Goal: Transaction & Acquisition: Purchase product/service

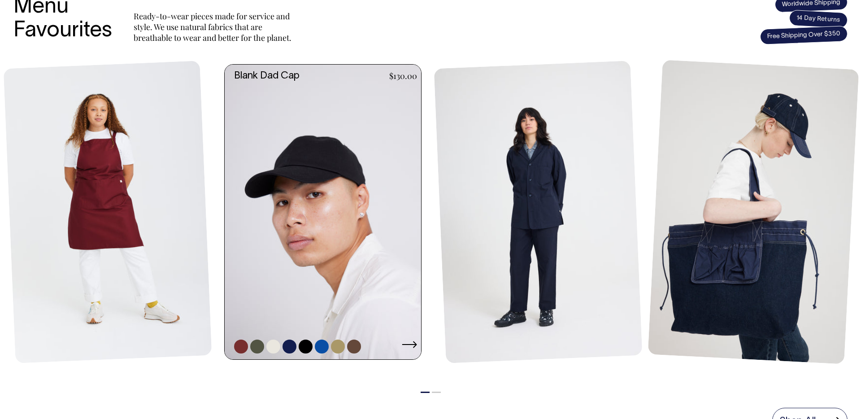
scroll to position [389, 0]
click at [257, 345] on link at bounding box center [257, 347] width 14 height 14
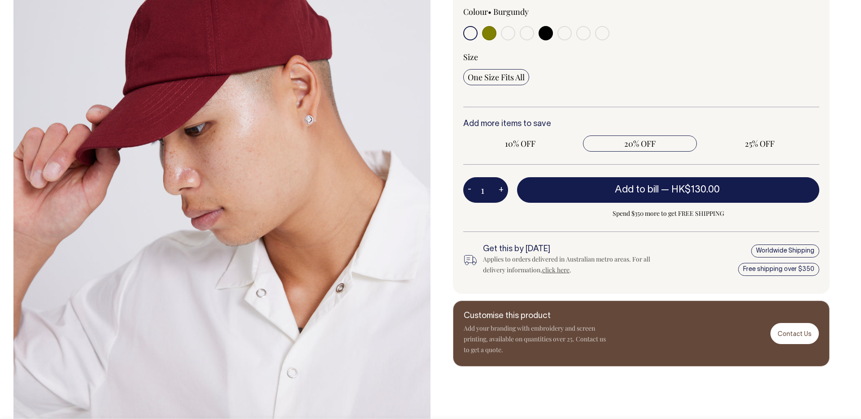
click at [648, 143] on span "20% OFF" at bounding box center [640, 143] width 105 height 11
click at [648, 143] on input "20% OFF" at bounding box center [640, 143] width 114 height 16
radio input "true"
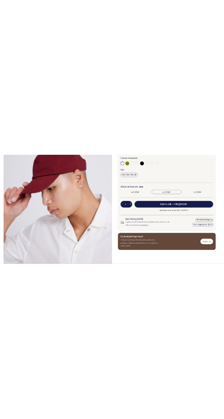
scroll to position [229, 0]
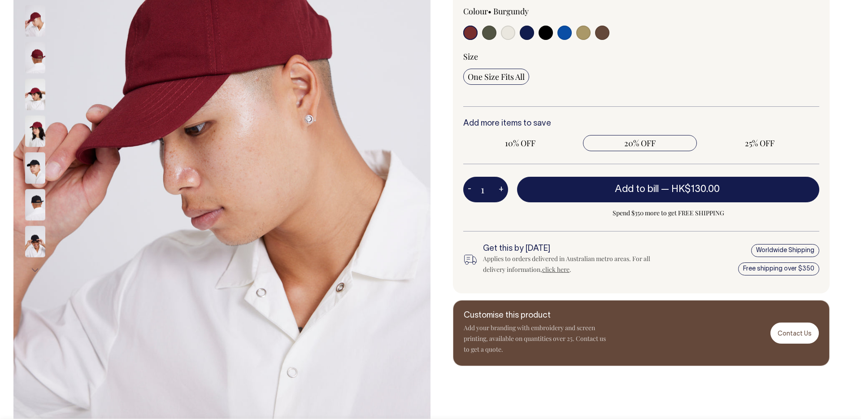
radio input "true"
radio input "false"
select select "Olive"
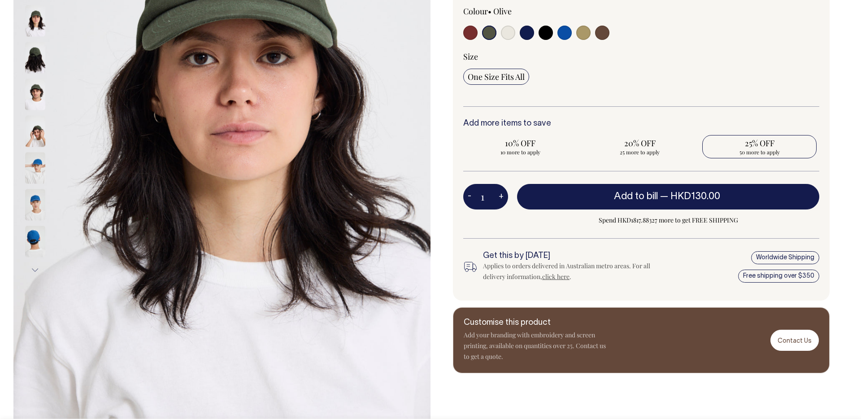
click at [749, 149] on span "50 more to apply" at bounding box center [759, 151] width 105 height 7
click at [749, 149] on input "25% OFF 50 more to apply" at bounding box center [760, 146] width 114 height 23
radio input "true"
type input "50"
radio input "true"
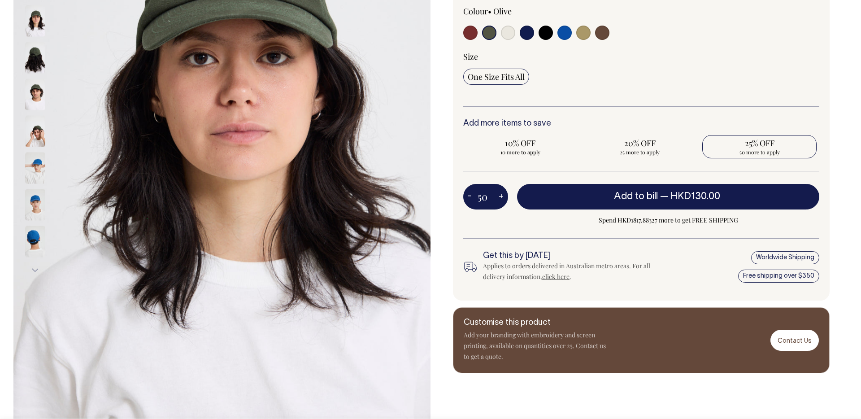
select select
type input "50"
click at [529, 142] on span "10% OFF" at bounding box center [520, 143] width 105 height 11
click at [529, 142] on input "10% OFF Requirement met" at bounding box center [520, 146] width 114 height 23
radio input "true"
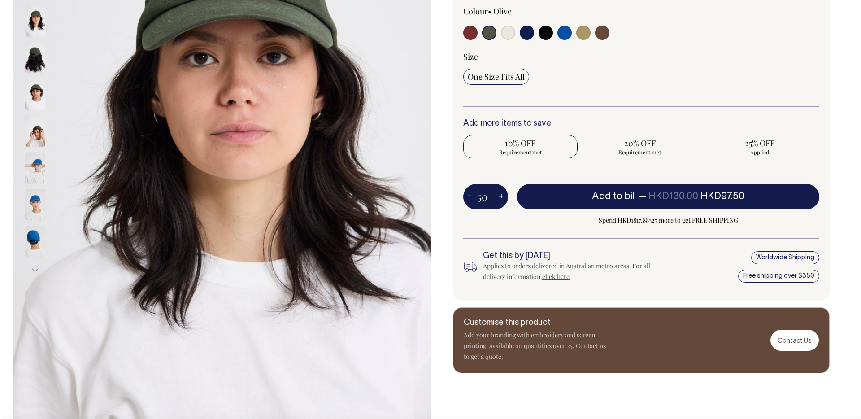
type input "10"
radio input "true"
radio input "false"
select select
type input "10"
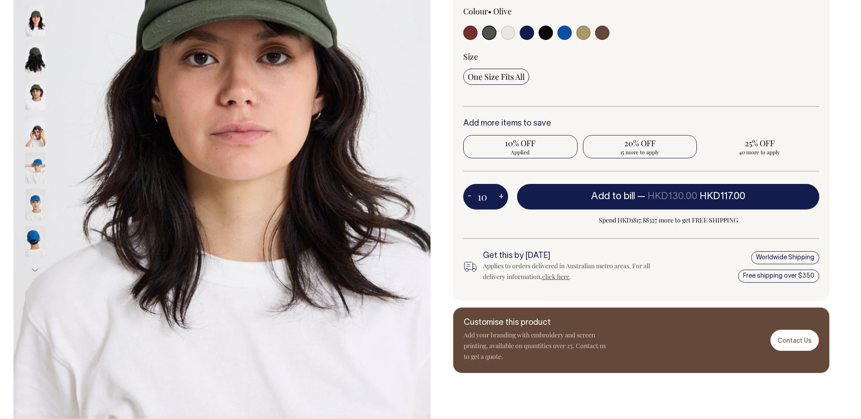
click at [613, 148] on span "15 more to apply" at bounding box center [640, 151] width 105 height 7
click at [613, 148] on input "20% OFF 15 more to apply" at bounding box center [640, 146] width 114 height 23
radio input "true"
type input "25"
radio input "false"
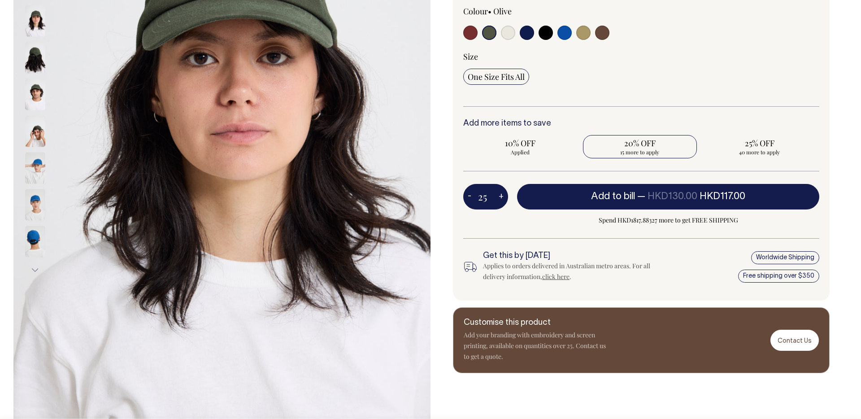
radio input "true"
select select
type input "25"
click at [734, 149] on span "25 more to apply" at bounding box center [759, 151] width 105 height 7
click at [734, 149] on input "25% OFF 25 more to apply" at bounding box center [760, 146] width 114 height 23
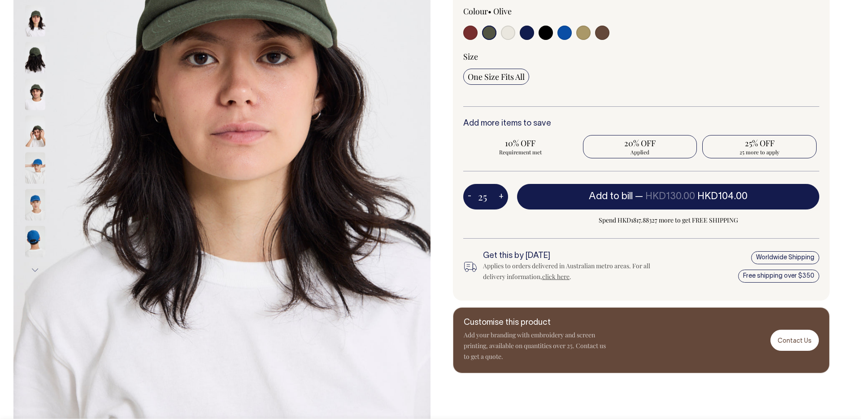
radio input "true"
type input "50"
radio input "false"
radio input "true"
select select
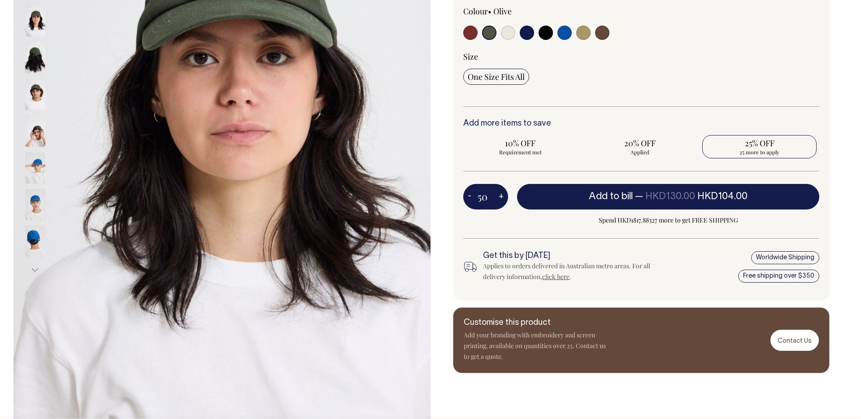
type input "50"
click at [530, 138] on span "10% OFF" at bounding box center [520, 143] width 105 height 11
click at [530, 137] on input "10% OFF Requirement met" at bounding box center [520, 146] width 114 height 23
radio input "true"
type input "10"
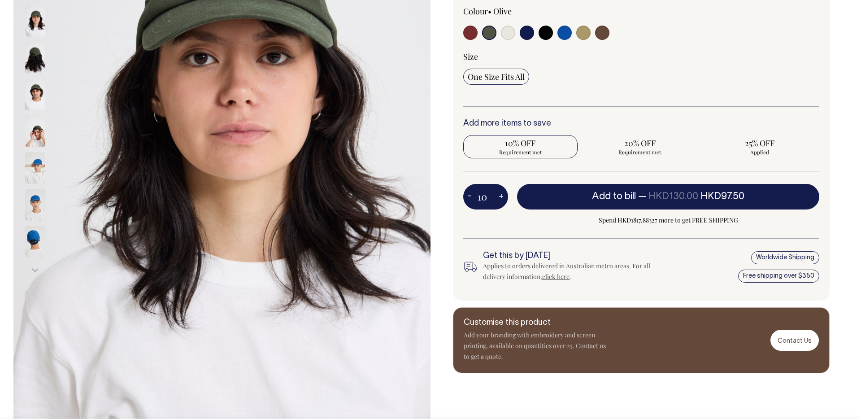
radio input "true"
radio input "false"
select select
type input "10"
click at [631, 140] on span "20% OFF" at bounding box center [640, 143] width 105 height 11
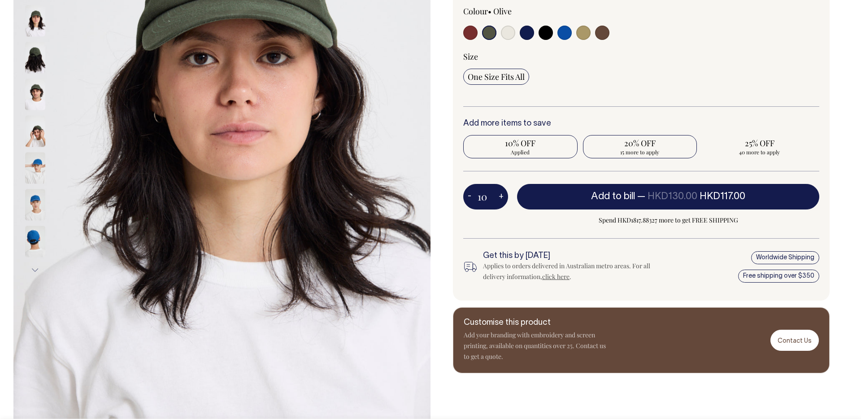
click at [631, 140] on input "20% OFF 15 more to apply" at bounding box center [640, 146] width 114 height 23
radio input "true"
type input "25"
radio input "false"
radio input "true"
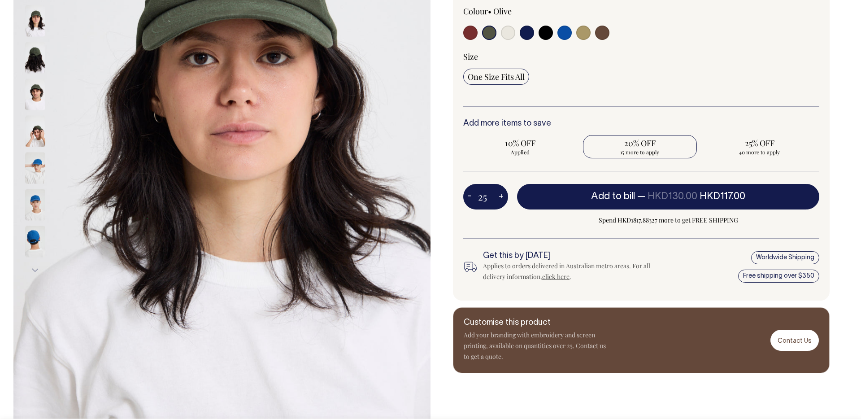
select select
type input "25"
click at [749, 144] on span "25% OFF" at bounding box center [759, 143] width 105 height 11
click at [749, 144] on input "25% OFF 25 more to apply" at bounding box center [760, 146] width 114 height 23
radio input "true"
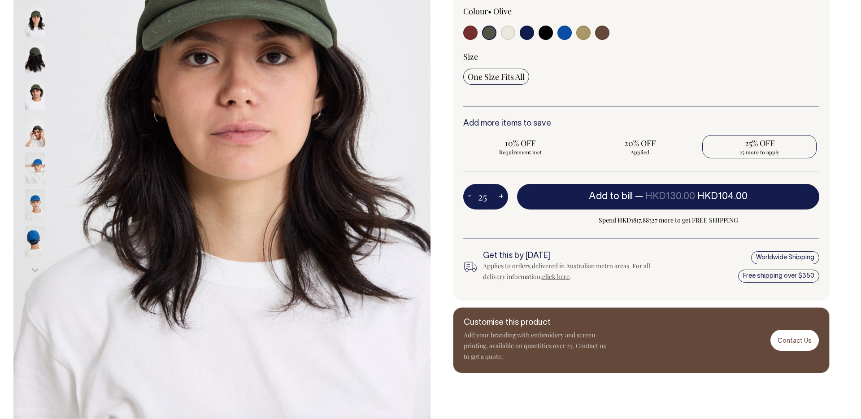
type input "50"
radio input "false"
radio input "true"
select select
type input "50"
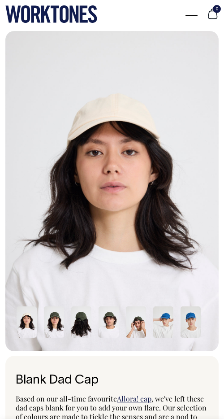
scroll to position [0, 0]
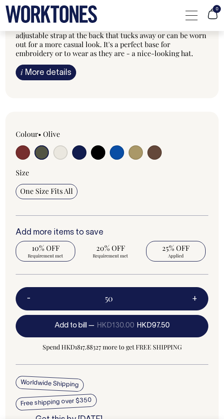
click at [60, 253] on span "Requirement met" at bounding box center [45, 256] width 51 height 6
click at [60, 253] on input "10% OFF Requirement met" at bounding box center [46, 251] width 60 height 21
radio input "true"
type input "10"
radio input "true"
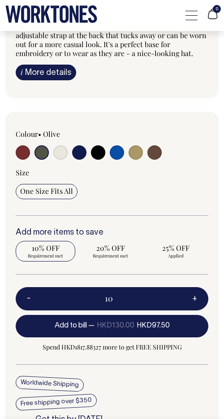
radio input "false"
select select
type input "10"
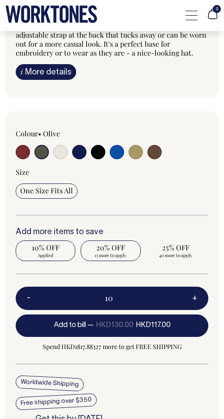
click at [118, 252] on span "15 more to apply" at bounding box center [110, 255] width 51 height 6
click at [118, 252] on input "20% OFF 15 more to apply" at bounding box center [111, 250] width 60 height 21
radio input "true"
type input "25"
radio input "false"
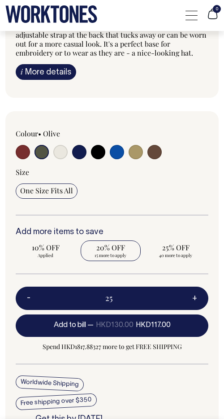
radio input "true"
select select
type input "25"
click at [178, 252] on span "25 more to apply" at bounding box center [176, 255] width 51 height 6
click at [178, 252] on input "25% OFF 25 more to apply" at bounding box center [176, 250] width 60 height 21
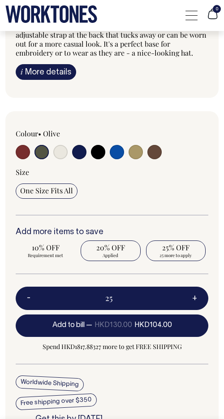
radio input "true"
type input "50"
radio input "false"
radio input "true"
select select
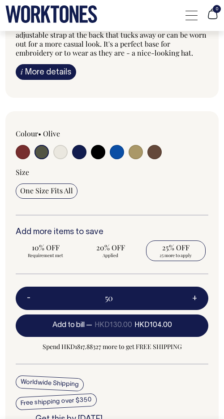
type input "50"
click at [47, 252] on span "Requirement met" at bounding box center [45, 255] width 51 height 6
click at [47, 252] on input "10% OFF Requirement met" at bounding box center [46, 250] width 60 height 21
radio input "true"
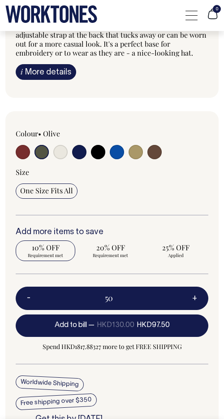
type input "10"
radio input "true"
radio input "false"
select select
type input "10"
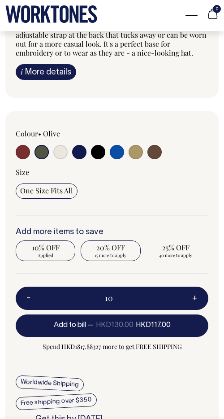
click at [110, 250] on span "20% OFF" at bounding box center [110, 247] width 51 height 9
click at [110, 250] on input "20% OFF 15 more to apply" at bounding box center [111, 250] width 60 height 21
radio input "true"
type input "25"
radio input "false"
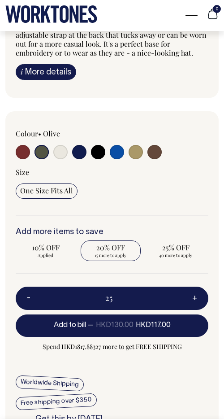
radio input "true"
select select
type input "25"
click at [172, 250] on span "25% OFF" at bounding box center [176, 247] width 51 height 9
click at [172, 250] on input "25% OFF 25 more to apply" at bounding box center [176, 250] width 60 height 21
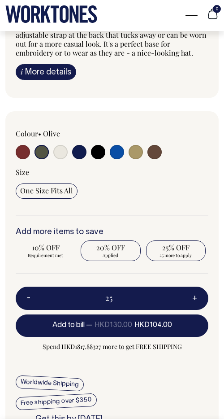
radio input "true"
type input "50"
radio input "false"
radio input "true"
select select
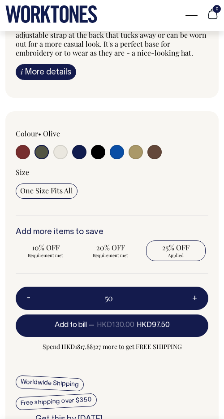
type input "50"
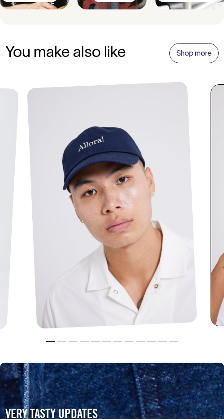
scroll to position [1195, 0]
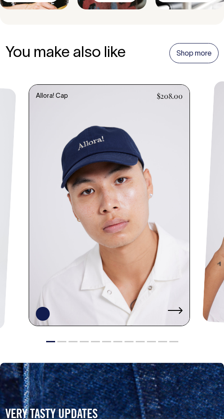
drag, startPoint x: 190, startPoint y: 223, endPoint x: 104, endPoint y: 231, distance: 86.5
click at [104, 231] on link at bounding box center [109, 206] width 161 height 243
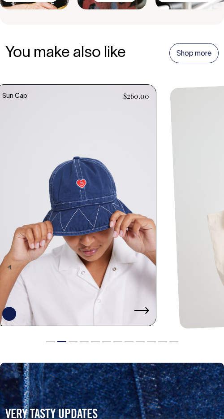
drag, startPoint x: 157, startPoint y: 226, endPoint x: 84, endPoint y: 226, distance: 73.6
click at [98, 226] on link at bounding box center [76, 206] width 161 height 243
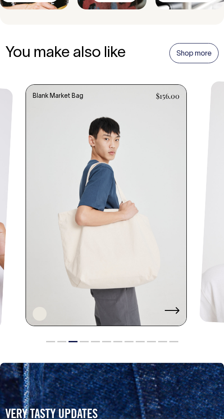
drag, startPoint x: 175, startPoint y: 222, endPoint x: 96, endPoint y: 222, distance: 79.0
click at [108, 222] on link at bounding box center [106, 206] width 161 height 243
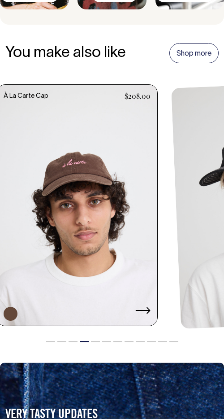
drag, startPoint x: 159, startPoint y: 216, endPoint x: 76, endPoint y: 217, distance: 83.0
click at [83, 217] on link at bounding box center [77, 206] width 161 height 243
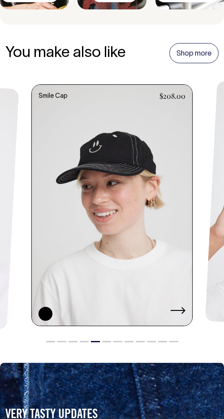
drag, startPoint x: 145, startPoint y: 214, endPoint x: 57, endPoint y: 219, distance: 88.5
click at [59, 219] on link at bounding box center [112, 206] width 161 height 243
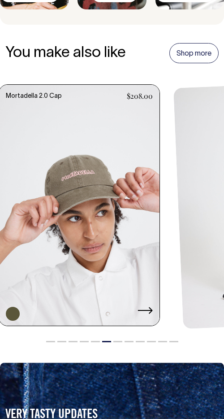
drag, startPoint x: 142, startPoint y: 211, endPoint x: 57, endPoint y: 215, distance: 85.4
click at [68, 215] on link at bounding box center [79, 206] width 161 height 242
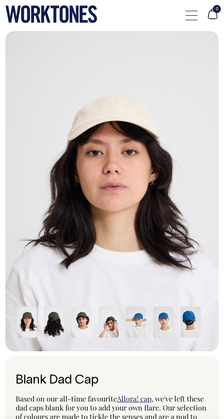
scroll to position [0, 0]
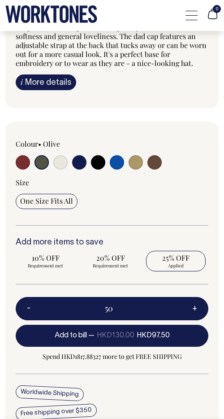
click at [36, 162] on input "radio" at bounding box center [42, 162] width 14 height 14
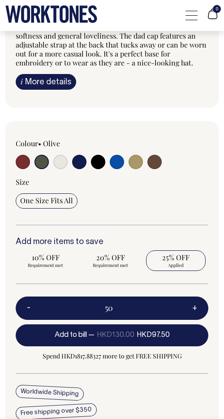
click at [59, 162] on input "radio" at bounding box center [60, 162] width 14 height 14
radio input "true"
select select "Natural"
click at [80, 162] on input "radio" at bounding box center [79, 162] width 14 height 14
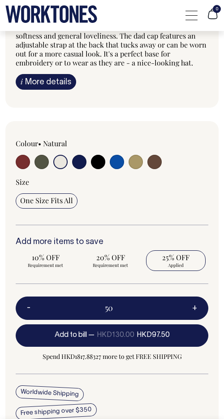
radio input "true"
select select "Dark Navy"
click at [102, 162] on input "radio" at bounding box center [98, 162] width 14 height 14
radio input "true"
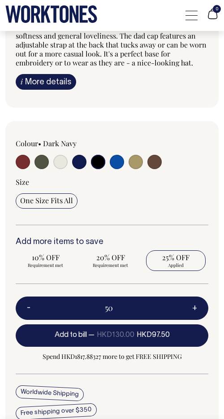
radio input "true"
select select "Black"
click at [119, 163] on input "radio" at bounding box center [117, 162] width 14 height 14
radio input "true"
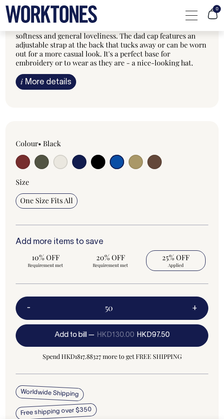
select select "Worker Blue"
click at [142, 163] on input "radio" at bounding box center [136, 162] width 14 height 14
radio input "true"
select select "Washed Khaki"
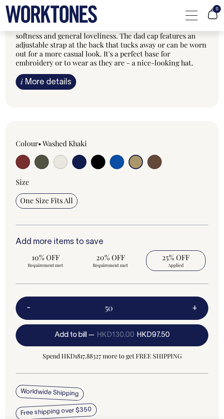
click at [156, 163] on input "radio" at bounding box center [155, 162] width 14 height 14
radio input "true"
select select "Espresso"
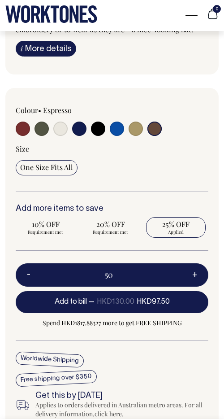
scroll to position [441, 0]
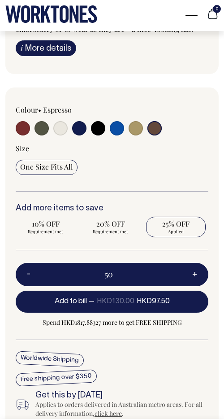
click at [66, 166] on span "One Size Fits All" at bounding box center [46, 166] width 53 height 9
click at [66, 166] on input "One Size Fits All" at bounding box center [47, 167] width 62 height 15
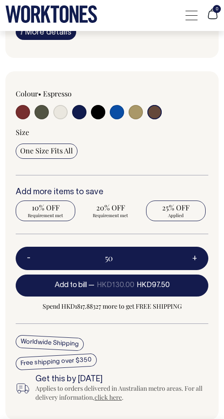
scroll to position [458, 0]
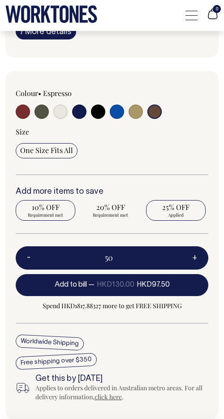
click at [54, 207] on span "10% OFF" at bounding box center [45, 207] width 51 height 9
click at [54, 207] on input "10% OFF Requirement met" at bounding box center [46, 210] width 60 height 21
radio input "true"
type input "10"
radio input "true"
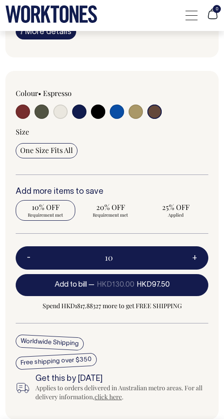
radio input "false"
select select
type input "10"
click at [103, 208] on span "20% OFF" at bounding box center [110, 207] width 51 height 9
click at [103, 208] on input "20% OFF 15 more to apply" at bounding box center [111, 210] width 60 height 21
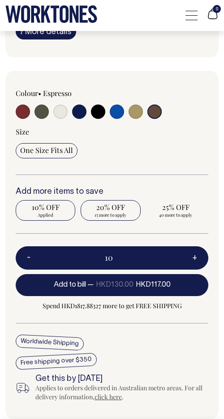
radio input "true"
type input "25"
radio input "false"
radio input "true"
select select
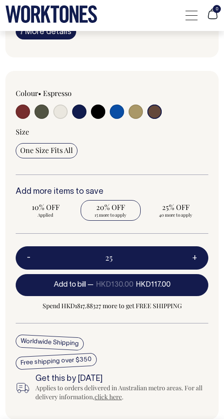
type input "25"
click at [176, 210] on span "25% OFF" at bounding box center [176, 207] width 51 height 9
click at [176, 210] on input "25% OFF 25 more to apply" at bounding box center [176, 210] width 60 height 21
radio input "true"
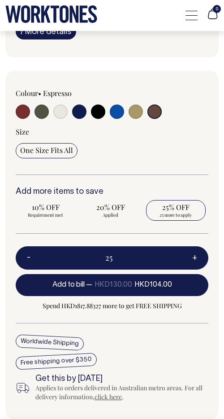
type input "50"
radio input "false"
radio input "true"
select select
type input "50"
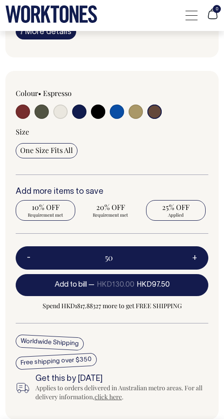
click at [62, 212] on span "Requirement met" at bounding box center [45, 215] width 51 height 6
click at [62, 211] on input "10% OFF Requirement met" at bounding box center [46, 210] width 60 height 21
radio input "true"
type input "10"
radio input "true"
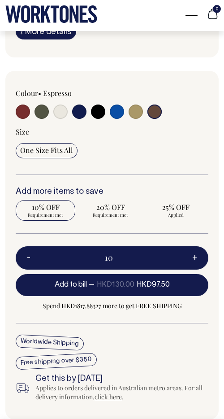
radio input "false"
select select
type input "10"
click at [102, 212] on span "15 more to apply" at bounding box center [110, 215] width 51 height 6
click at [102, 211] on input "20% OFF 15 more to apply" at bounding box center [111, 210] width 60 height 21
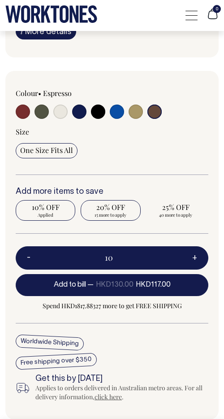
radio input "true"
type input "25"
radio input "false"
radio input "true"
select select
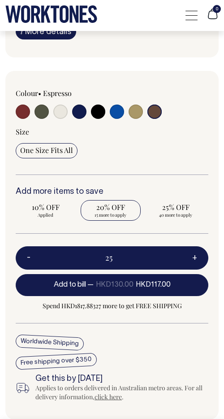
type input "25"
click at [179, 213] on span "25 more to apply" at bounding box center [176, 215] width 51 height 6
click at [179, 213] on input "25% OFF 25 more to apply" at bounding box center [176, 210] width 60 height 21
radio input "true"
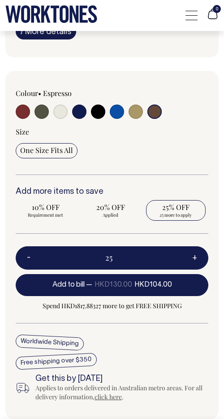
type input "50"
radio input "false"
radio input "true"
select select
type input "50"
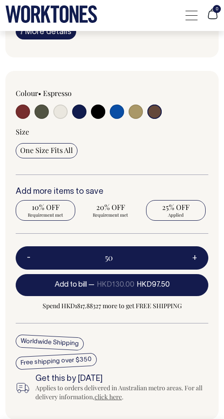
click at [54, 213] on span "Requirement met" at bounding box center [45, 215] width 51 height 6
click at [54, 213] on input "10% OFF Requirement met" at bounding box center [46, 210] width 60 height 21
radio input "true"
type input "10"
radio input "true"
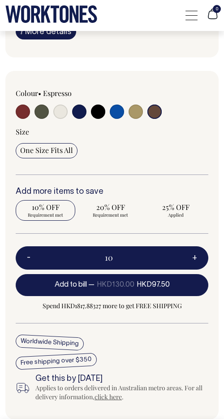
radio input "false"
select select
type input "10"
click at [107, 213] on span "15 more to apply" at bounding box center [110, 215] width 51 height 6
click at [107, 213] on input "20% OFF 15 more to apply" at bounding box center [111, 210] width 60 height 21
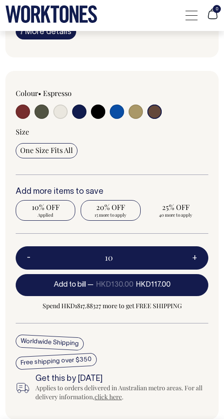
radio input "true"
type input "25"
radio input "false"
radio input "true"
select select
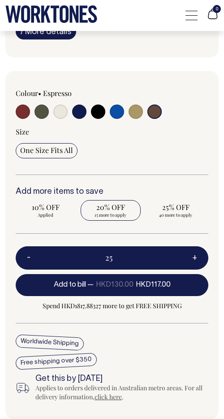
type input "25"
click at [181, 214] on span "25 more to apply" at bounding box center [176, 215] width 51 height 6
click at [181, 214] on input "25% OFF 25 more to apply" at bounding box center [176, 210] width 60 height 21
radio input "true"
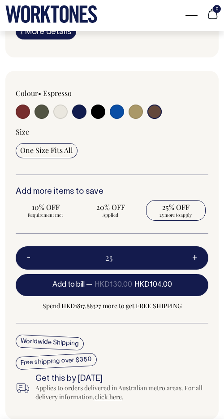
type input "50"
radio input "false"
radio input "true"
select select
type input "50"
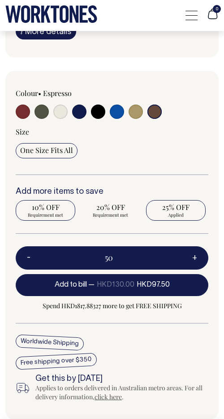
click at [69, 216] on span "Requirement met" at bounding box center [45, 215] width 51 height 6
click at [69, 216] on input "10% OFF Requirement met" at bounding box center [46, 210] width 60 height 21
radio input "true"
type input "10"
radio input "true"
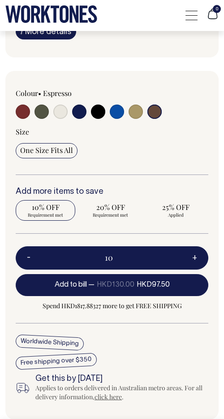
radio input "false"
select select
type input "10"
click at [127, 214] on span "15 more to apply" at bounding box center [110, 215] width 51 height 6
click at [127, 214] on input "20% OFF 15 more to apply" at bounding box center [111, 210] width 60 height 21
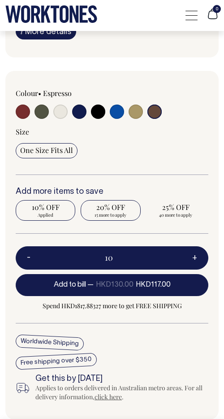
radio input "true"
type input "25"
radio input "false"
radio input "true"
select select
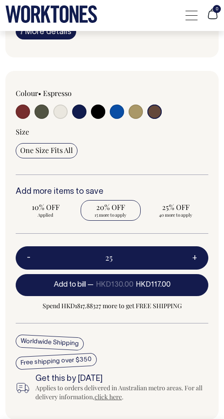
type input "25"
click at [188, 216] on span "25 more to apply" at bounding box center [176, 215] width 51 height 6
click at [188, 216] on input "25% OFF 25 more to apply" at bounding box center [176, 210] width 60 height 21
radio input "true"
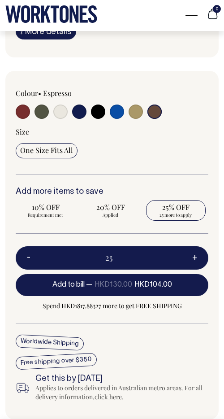
type input "50"
radio input "false"
radio input "true"
select select
type input "50"
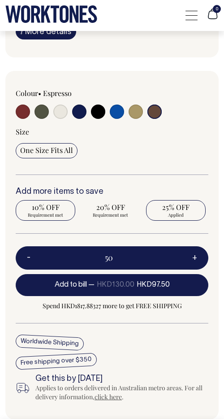
click at [71, 216] on input "10% OFF Requirement met" at bounding box center [46, 210] width 60 height 21
radio input "true"
type input "10"
radio input "true"
radio input "false"
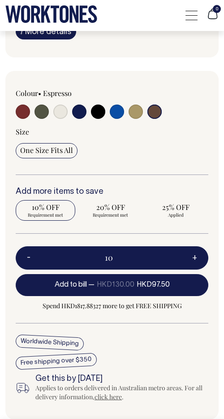
select select
type input "10"
click at [106, 216] on span "15 more to apply" at bounding box center [110, 215] width 51 height 6
click at [106, 216] on input "20% OFF 15 more to apply" at bounding box center [111, 210] width 60 height 21
radio input "true"
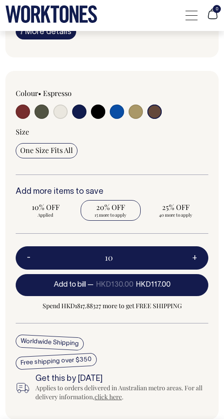
type input "25"
radio input "false"
radio input "true"
select select
type input "25"
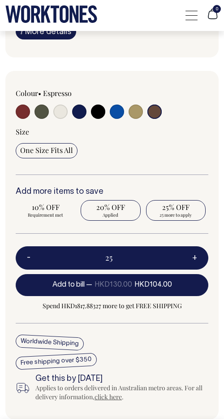
click at [183, 216] on span "25 more to apply" at bounding box center [176, 215] width 51 height 6
click at [183, 216] on input "25% OFF 25 more to apply" at bounding box center [176, 210] width 60 height 21
radio input "true"
type input "50"
radio input "false"
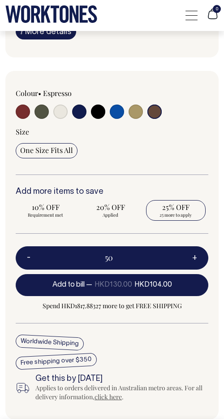
radio input "true"
select select
type input "50"
click at [61, 216] on span "Requirement met" at bounding box center [45, 215] width 51 height 6
click at [61, 216] on input "10% OFF Requirement met" at bounding box center [46, 210] width 60 height 21
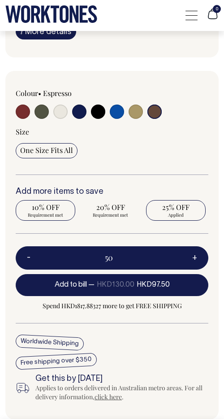
radio input "true"
type input "10"
radio input "true"
radio input "false"
select select
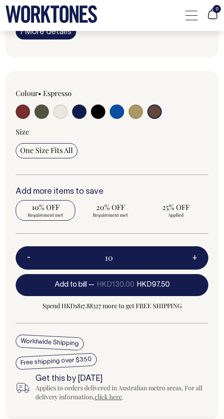
type input "10"
click at [112, 214] on span "15 more to apply" at bounding box center [110, 215] width 51 height 6
click at [112, 214] on input "20% OFF 15 more to apply" at bounding box center [111, 210] width 60 height 21
radio input "true"
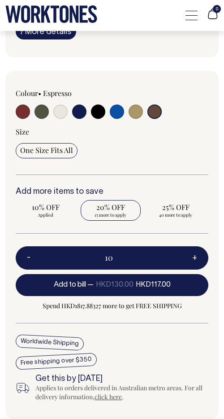
type input "25"
radio input "false"
radio input "true"
click at [163, 214] on span "25 more to apply" at bounding box center [176, 215] width 51 height 6
click at [163, 214] on input "25% OFF 25 more to apply" at bounding box center [176, 210] width 60 height 21
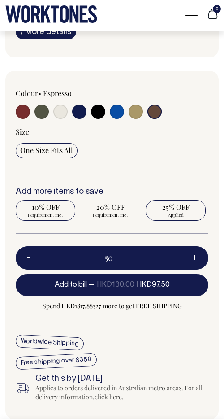
click at [53, 214] on span "Requirement met" at bounding box center [45, 215] width 51 height 6
click at [53, 214] on input "10% OFF Requirement met" at bounding box center [46, 210] width 60 height 21
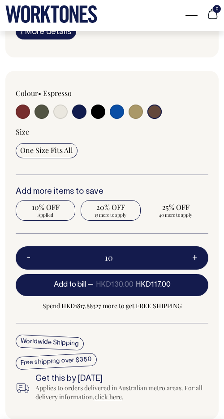
click at [105, 214] on span "15 more to apply" at bounding box center [110, 215] width 51 height 6
click at [105, 214] on input "20% OFF 15 more to apply" at bounding box center [111, 210] width 60 height 21
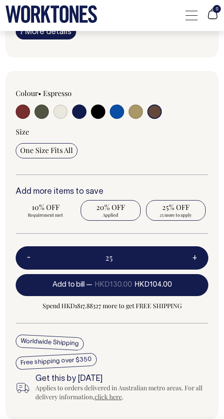
click at [162, 214] on span "25 more to apply" at bounding box center [176, 215] width 51 height 6
click at [162, 214] on input "25% OFF 25 more to apply" at bounding box center [176, 210] width 60 height 21
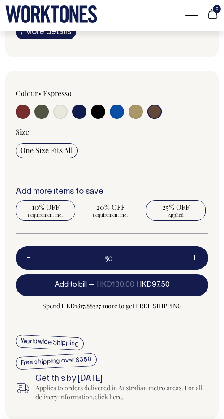
click at [52, 214] on span "Requirement met" at bounding box center [45, 215] width 51 height 6
click at [52, 214] on input "10% OFF Requirement met" at bounding box center [46, 210] width 60 height 21
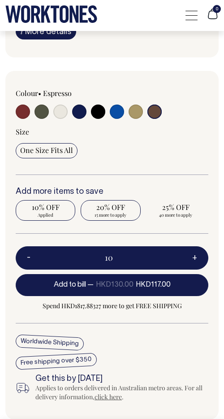
click at [101, 214] on span "15 more to apply" at bounding box center [110, 215] width 51 height 6
click at [101, 214] on input "20% OFF 15 more to apply" at bounding box center [111, 210] width 60 height 21
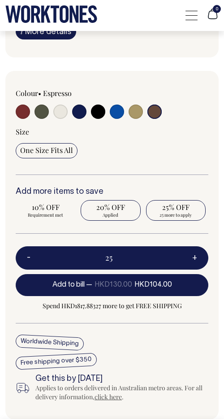
click at [163, 214] on span "25 more to apply" at bounding box center [176, 215] width 51 height 6
click at [163, 214] on input "25% OFF 25 more to apply" at bounding box center [176, 210] width 60 height 21
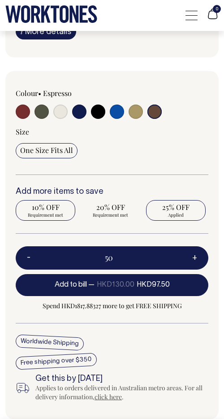
click at [61, 213] on span "Requirement met" at bounding box center [45, 215] width 51 height 6
click at [61, 213] on input "10% OFF Requirement met" at bounding box center [46, 210] width 60 height 21
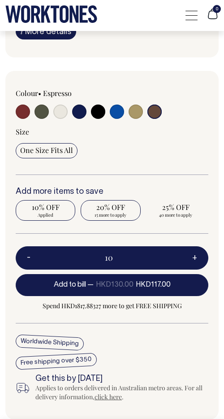
click at [116, 213] on span "15 more to apply" at bounding box center [110, 215] width 51 height 6
click at [116, 213] on input "20% OFF 15 more to apply" at bounding box center [111, 210] width 60 height 21
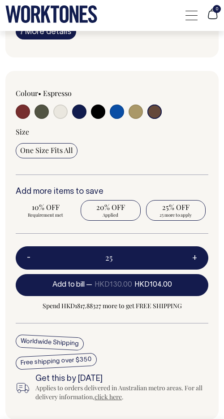
click at [167, 212] on span "25 more to apply" at bounding box center [176, 215] width 51 height 6
click at [167, 212] on input "25% OFF 25 more to apply" at bounding box center [176, 210] width 60 height 21
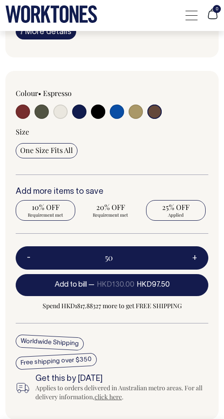
click at [66, 212] on span "Requirement met" at bounding box center [45, 215] width 51 height 6
click at [66, 212] on input "10% OFF Requirement met" at bounding box center [46, 210] width 60 height 21
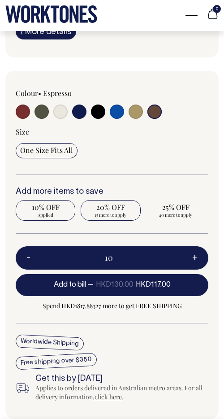
click at [103, 212] on span "15 more to apply" at bounding box center [110, 215] width 51 height 6
click at [103, 212] on input "20% OFF 15 more to apply" at bounding box center [111, 210] width 60 height 21
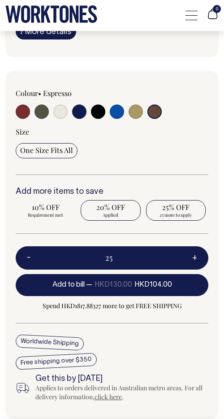
click at [160, 213] on span "25 more to apply" at bounding box center [176, 215] width 51 height 6
click at [160, 213] on input "25% OFF 25 more to apply" at bounding box center [176, 210] width 60 height 21
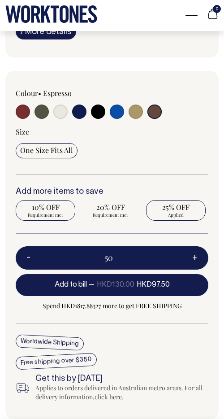
click at [68, 213] on span "Requirement met" at bounding box center [45, 215] width 51 height 6
click at [68, 213] on input "10% OFF Requirement met" at bounding box center [46, 210] width 60 height 21
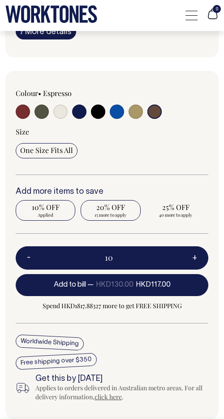
click at [113, 213] on span "15 more to apply" at bounding box center [110, 215] width 51 height 6
click at [113, 213] on input "20% OFF 15 more to apply" at bounding box center [111, 210] width 60 height 21
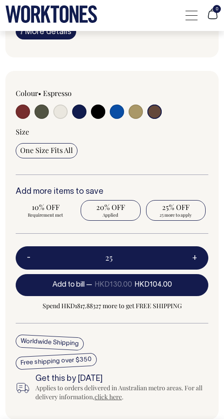
click at [160, 213] on span "25 more to apply" at bounding box center [176, 215] width 51 height 6
click at [160, 213] on input "25% OFF 25 more to apply" at bounding box center [176, 210] width 60 height 21
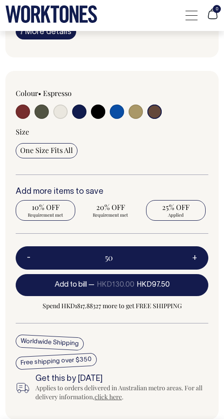
click at [65, 213] on span "Requirement met" at bounding box center [45, 215] width 51 height 6
click at [65, 213] on input "10% OFF Requirement met" at bounding box center [46, 210] width 60 height 21
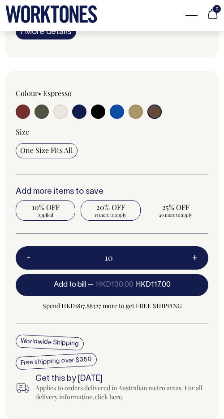
click at [124, 212] on span "15 more to apply" at bounding box center [110, 215] width 51 height 6
click at [124, 212] on input "20% OFF 15 more to apply" at bounding box center [111, 210] width 60 height 21
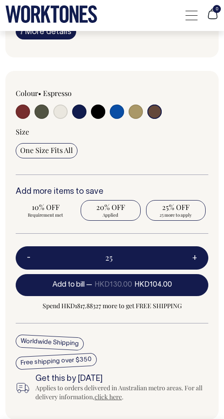
click at [175, 212] on span "25 more to apply" at bounding box center [176, 215] width 51 height 6
click at [175, 212] on input "25% OFF 25 more to apply" at bounding box center [176, 210] width 60 height 21
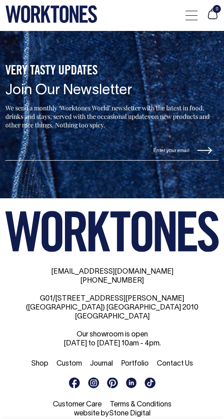
scroll to position [1539, 0]
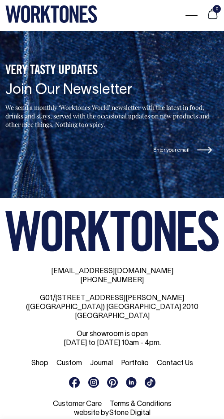
click at [110, 228] on icon at bounding box center [112, 230] width 214 height 41
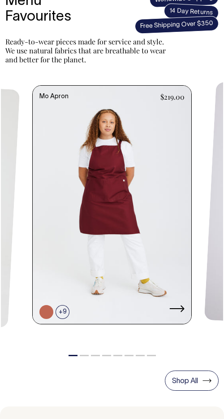
scroll to position [309, 0]
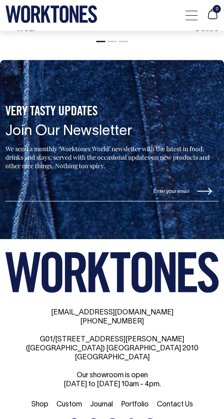
click at [193, 18] on div at bounding box center [192, 15] width 12 height 17
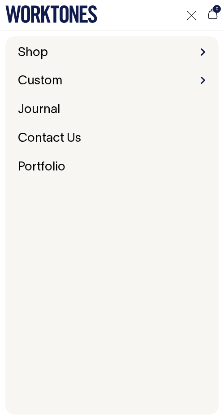
scroll to position [1581, 0]
click at [195, 14] on div at bounding box center [192, 15] width 12 height 17
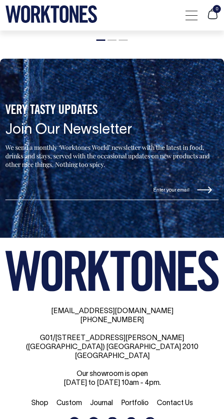
click at [191, 15] on span at bounding box center [192, 15] width 12 height 0
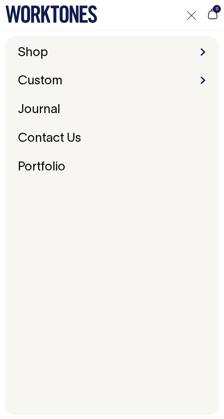
click at [191, 15] on span at bounding box center [192, 15] width 12 height 0
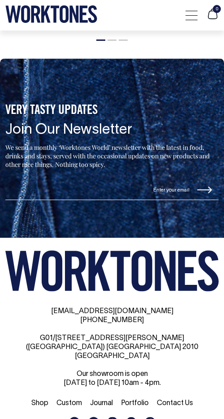
click at [191, 15] on span at bounding box center [192, 15] width 12 height 0
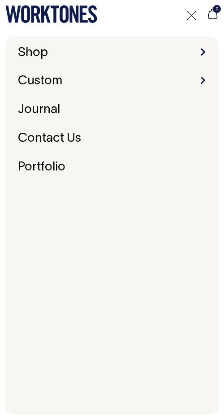
click at [191, 15] on span at bounding box center [192, 15] width 12 height 0
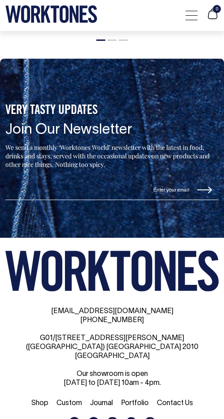
click at [191, 15] on span at bounding box center [192, 15] width 12 height 0
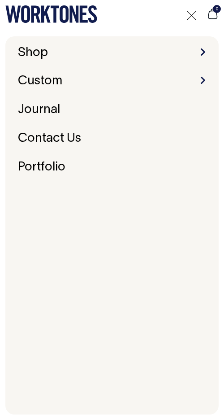
click at [190, 16] on div at bounding box center [192, 15] width 12 height 17
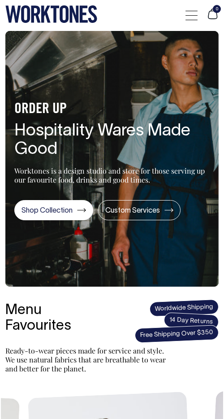
scroll to position [0, 0]
click at [190, 11] on span at bounding box center [192, 11] width 12 height 0
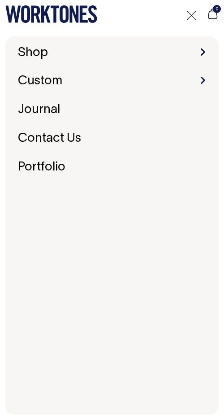
click at [190, 11] on div at bounding box center [192, 15] width 12 height 17
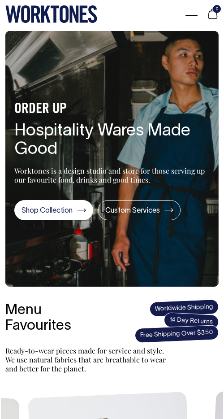
click at [194, 13] on div at bounding box center [192, 15] width 12 height 17
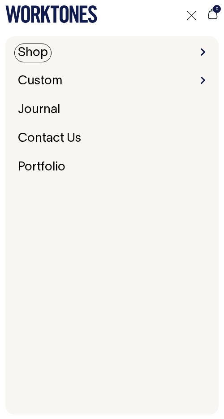
click at [42, 53] on link "Shop" at bounding box center [32, 53] width 37 height 19
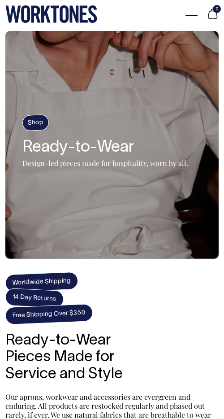
click at [49, 19] on icon at bounding box center [51, 13] width 92 height 17
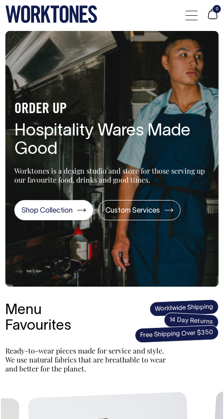
click at [165, 20] on div "0" at bounding box center [112, 15] width 224 height 31
click at [193, 15] on span at bounding box center [192, 15] width 12 height 0
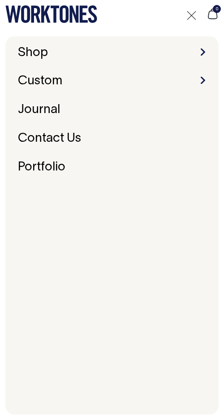
click at [192, 15] on span at bounding box center [192, 15] width 12 height 0
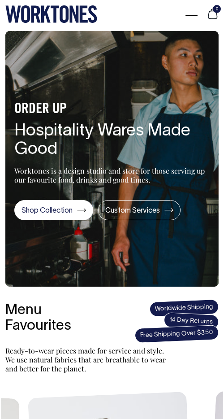
click at [192, 15] on span at bounding box center [192, 15] width 12 height 0
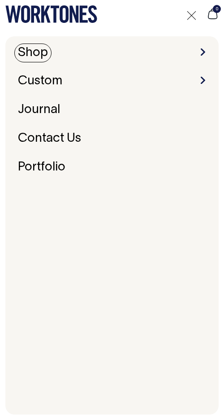
click at [44, 53] on link "Shop" at bounding box center [32, 53] width 37 height 19
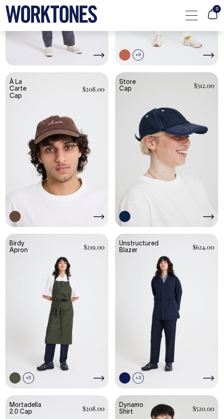
scroll to position [717, 0]
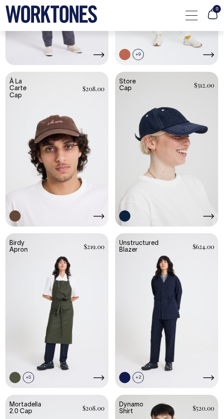
click at [91, 161] on link at bounding box center [56, 150] width 103 height 157
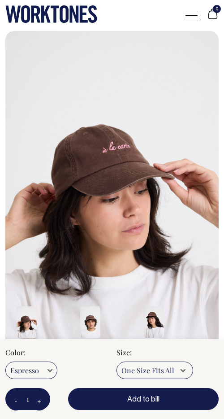
click at [70, 10] on icon at bounding box center [51, 13] width 92 height 17
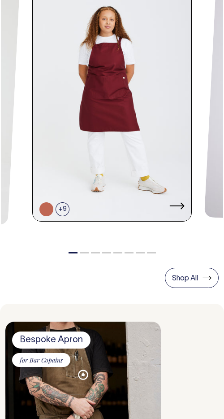
click at [119, 113] on link at bounding box center [112, 103] width 159 height 240
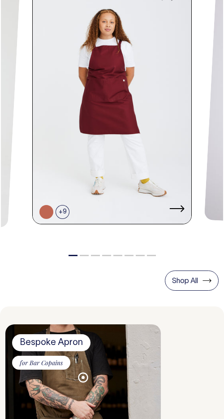
scroll to position [409, 0]
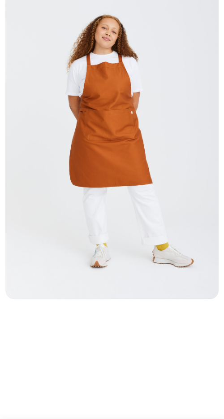
scroll to position [37, 0]
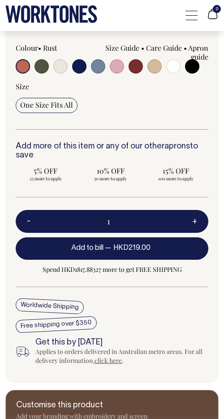
scroll to position [486, 0]
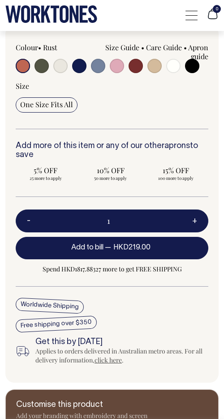
click at [40, 69] on input "radio" at bounding box center [42, 66] width 14 height 14
radio input "true"
select select "Olive"
click at [79, 68] on input "radio" at bounding box center [79, 66] width 14 height 14
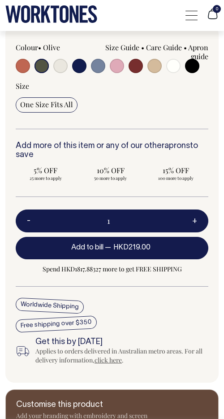
radio input "true"
select select "Dark Navy"
click at [51, 173] on span "5% OFF" at bounding box center [45, 170] width 51 height 9
click at [51, 173] on input "5% OFF 25 more to apply" at bounding box center [46, 173] width 60 height 21
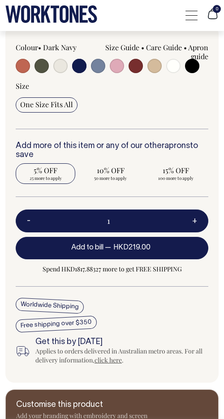
radio input "true"
type input "25"
radio input "true"
select select
type input "25"
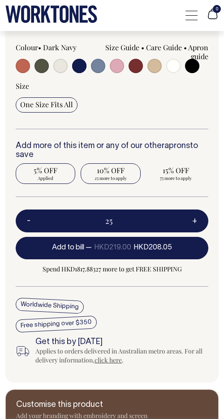
click at [110, 169] on span "10% OFF" at bounding box center [110, 170] width 51 height 9
click at [110, 169] on input "10% OFF 25 more to apply" at bounding box center [111, 173] width 60 height 21
radio input "true"
type input "50"
radio input "false"
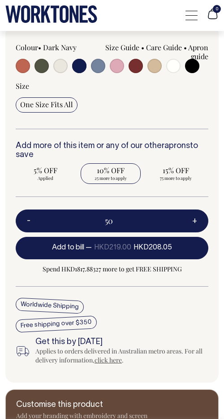
radio input "true"
select select
type input "50"
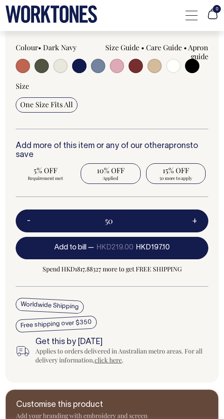
click at [177, 172] on span "15% OFF" at bounding box center [176, 170] width 51 height 9
click at [177, 172] on input "15% OFF 50 more to apply" at bounding box center [176, 173] width 60 height 21
radio input "true"
type input "100"
radio input "false"
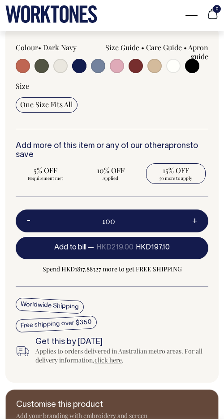
radio input "true"
select select
type input "100"
click at [144, 248] on span "HKD186.15" at bounding box center [152, 248] width 35 height 6
type input "1"
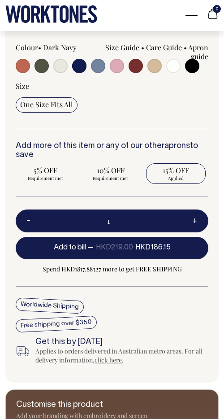
radio input "false"
type input "1"
radio input "true"
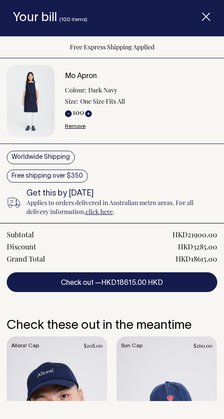
click at [67, 110] on button "-" at bounding box center [68, 113] width 7 height 7
click at [68, 110] on button "-" at bounding box center [68, 113] width 7 height 7
click at [87, 110] on button "+" at bounding box center [88, 113] width 7 height 7
type input "99"
click at [79, 108] on div "- 99 +" at bounding box center [78, 112] width 27 height 9
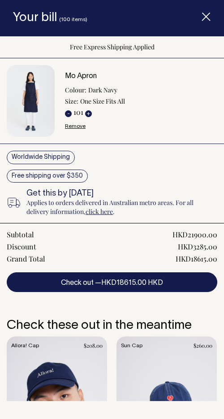
radio input "false"
radio input "true"
click at [69, 110] on button "-" at bounding box center [68, 113] width 7 height 7
type input "100"
radio input "true"
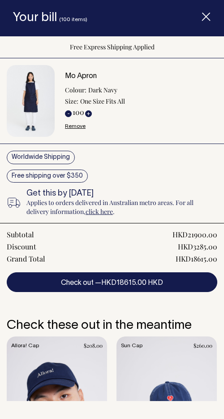
click at [69, 110] on button "-" at bounding box center [68, 113] width 7 height 7
type input "99"
radio input "true"
click at [89, 110] on button "+" at bounding box center [88, 113] width 7 height 7
type input "100"
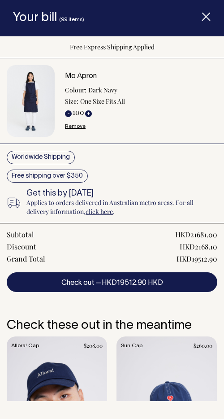
radio input "false"
radio input "true"
click at [89, 110] on button "+" at bounding box center [88, 113] width 7 height 7
type input "101"
radio input "true"
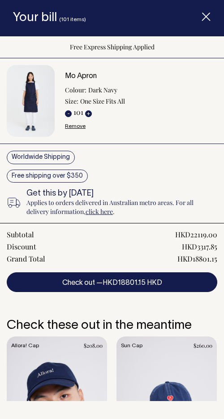
click at [89, 110] on button "+" at bounding box center [88, 113] width 7 height 7
type input "102"
radio input "true"
click at [89, 110] on button "+" at bounding box center [88, 113] width 7 height 7
type input "103"
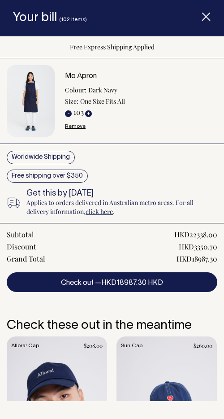
radio input "true"
click at [89, 110] on button "+" at bounding box center [88, 113] width 7 height 7
type input "104"
radio input "true"
click at [111, 272] on button "Check out — HKD19359.60 HKD" at bounding box center [112, 282] width 211 height 20
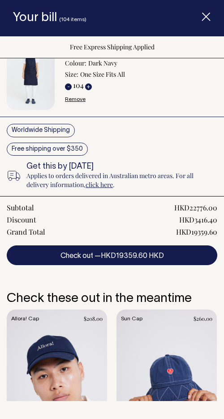
scroll to position [30, 0]
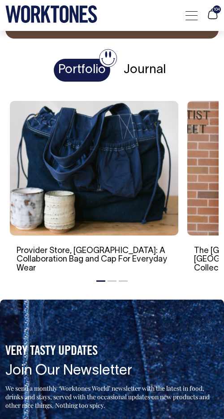
scroll to position [1340, 0]
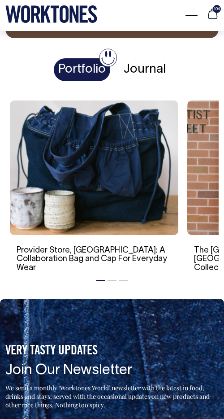
click at [153, 59] on h1 "Journal" at bounding box center [144, 69] width 51 height 23
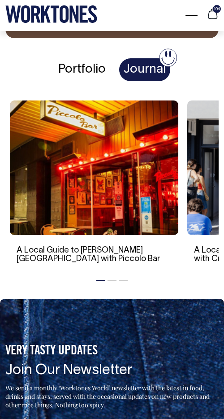
click at [79, 60] on h1 "Portfolio" at bounding box center [82, 69] width 57 height 23
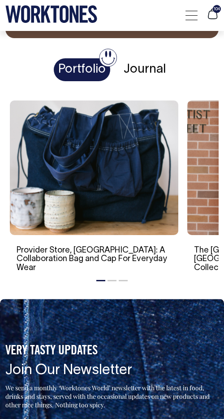
click at [145, 60] on h1 "Journal" at bounding box center [144, 69] width 51 height 23
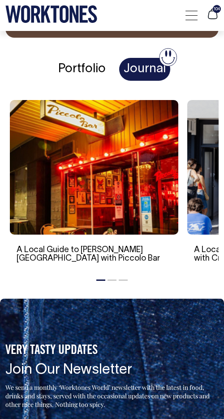
scroll to position [1341, 0]
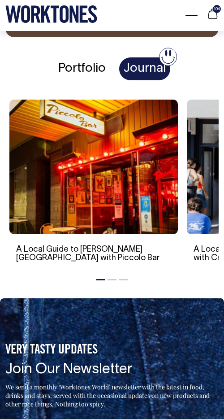
drag, startPoint x: 153, startPoint y: 157, endPoint x: 46, endPoint y: 159, distance: 106.8
click at [46, 159] on img at bounding box center [93, 167] width 169 height 135
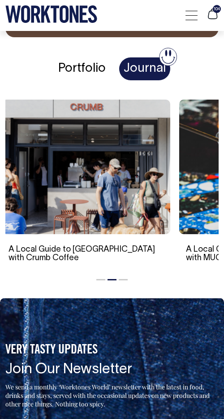
drag, startPoint x: 148, startPoint y: 159, endPoint x: 12, endPoint y: 159, distance: 135.9
click at [12, 159] on img at bounding box center [86, 167] width 169 height 135
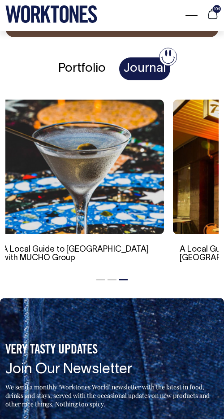
drag, startPoint x: 118, startPoint y: 144, endPoint x: -18, endPoint y: 145, distance: 136.8
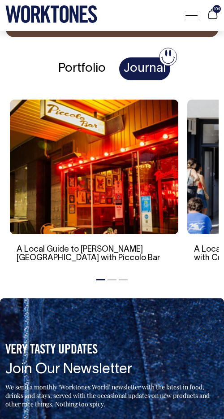
drag, startPoint x: 164, startPoint y: 138, endPoint x: 11, endPoint y: 140, distance: 152.5
click at [11, 140] on img at bounding box center [94, 167] width 169 height 135
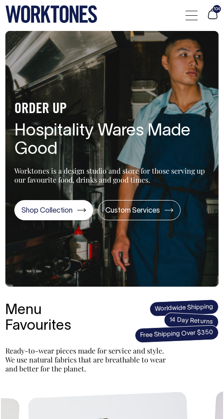
scroll to position [0, 0]
